Goal: Information Seeking & Learning: Find specific page/section

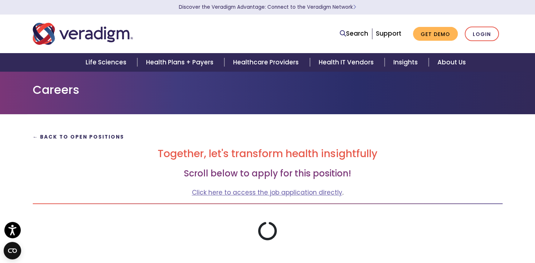
click at [81, 137] on strong "← Back to Open Positions" at bounding box center [79, 137] width 92 height 7
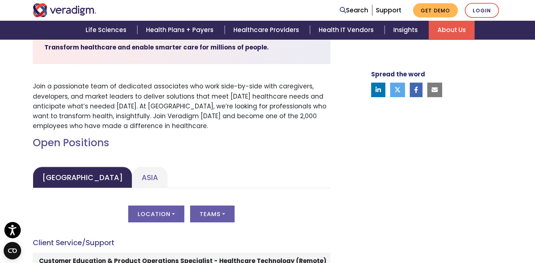
scroll to position [269, 0]
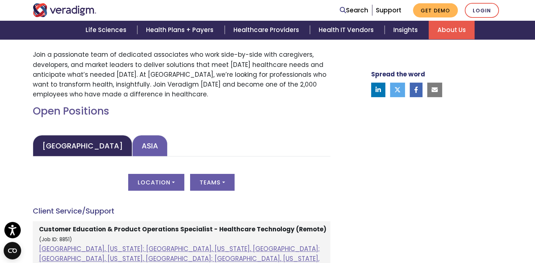
click at [132, 144] on link "Asia" at bounding box center [149, 145] width 35 height 21
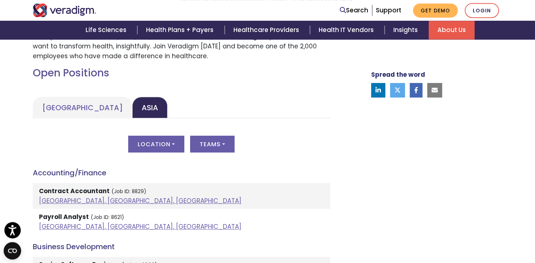
scroll to position [307, 0]
click at [171, 144] on button "Location" at bounding box center [156, 144] width 56 height 17
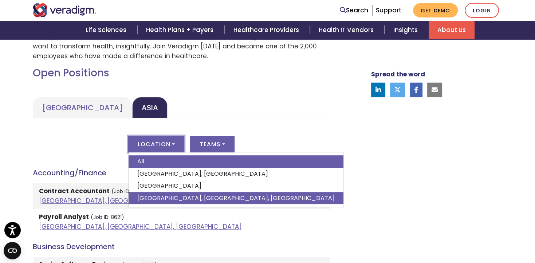
click at [171, 198] on link "[GEOGRAPHIC_DATA], [GEOGRAPHIC_DATA], [GEOGRAPHIC_DATA]" at bounding box center [236, 198] width 215 height 12
